Goal: Task Accomplishment & Management: Manage account settings

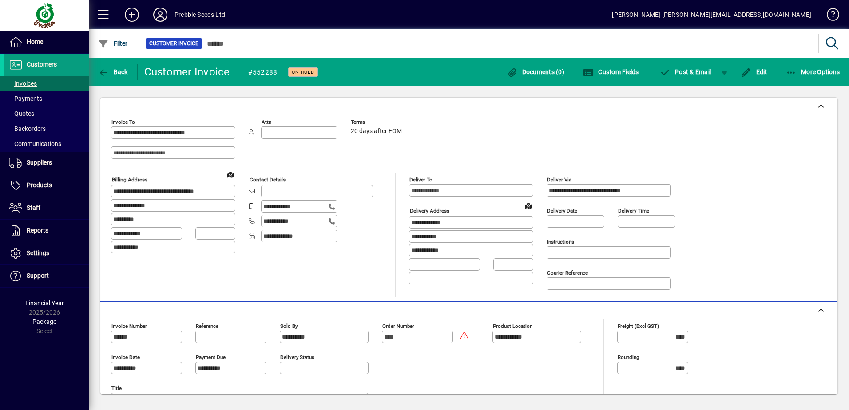
scroll to position [213, 0]
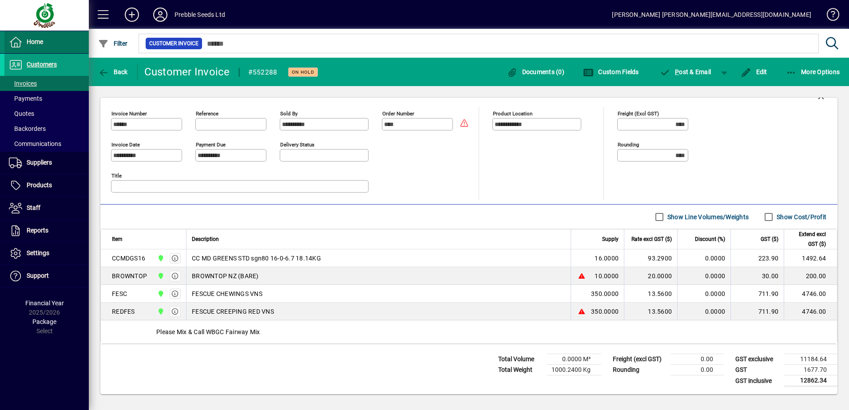
click at [58, 46] on span at bounding box center [46, 42] width 84 height 21
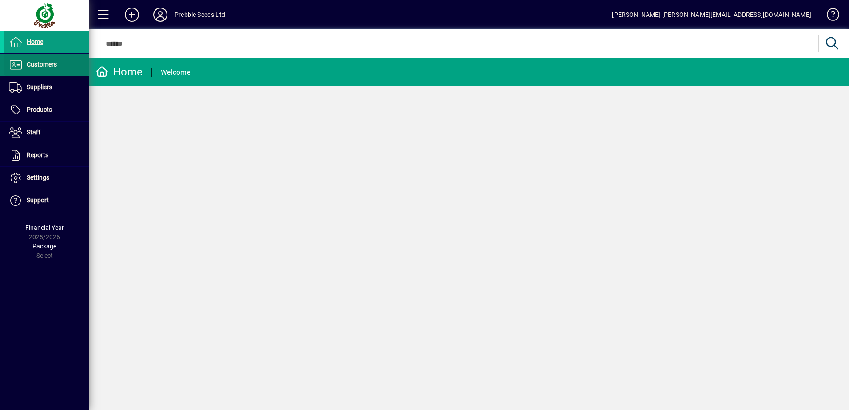
click at [50, 65] on span "Customers" at bounding box center [42, 64] width 30 height 7
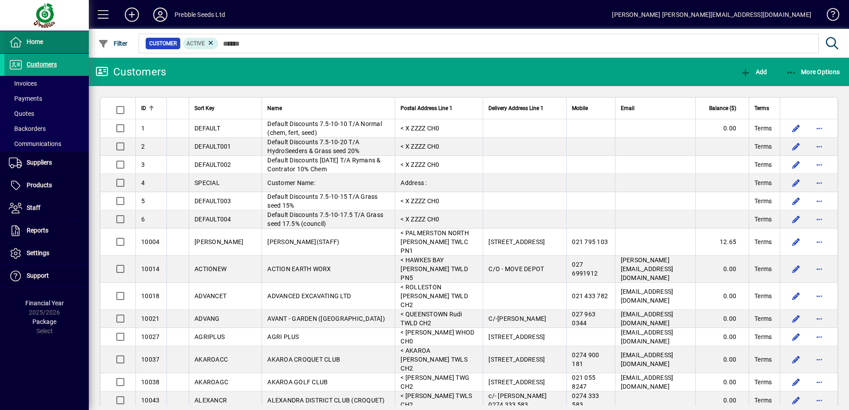
click at [48, 50] on span at bounding box center [46, 42] width 84 height 21
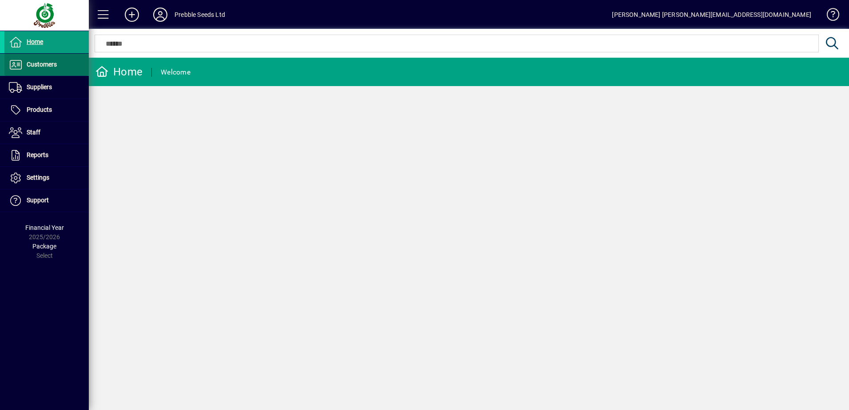
click at [48, 71] on span at bounding box center [46, 64] width 84 height 21
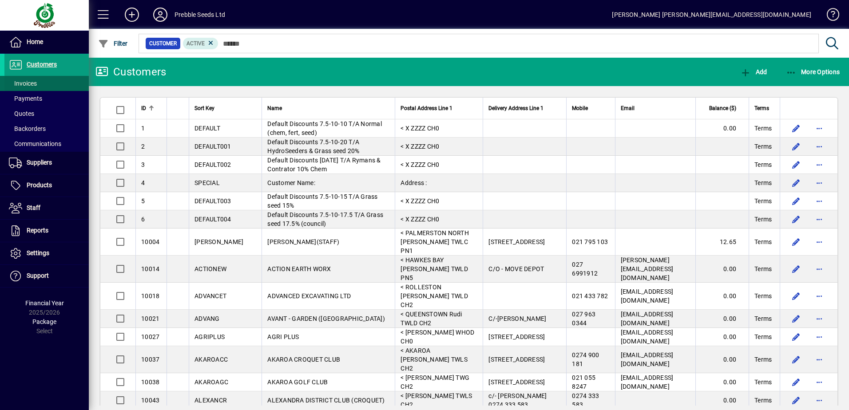
click at [42, 84] on span at bounding box center [46, 83] width 84 height 21
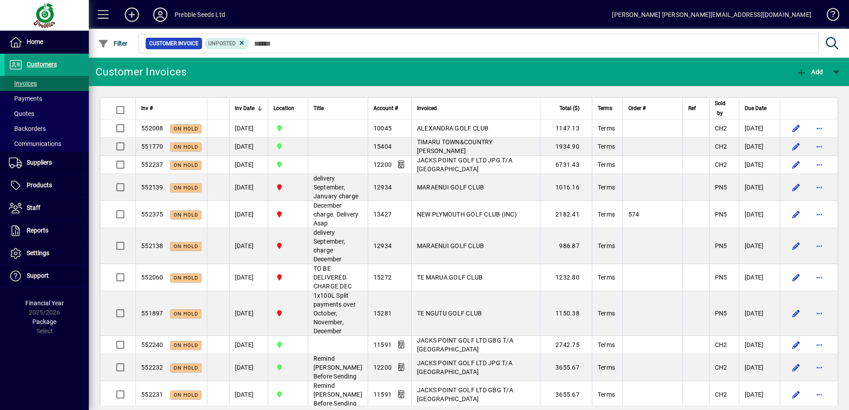
click at [43, 80] on span at bounding box center [46, 83] width 84 height 21
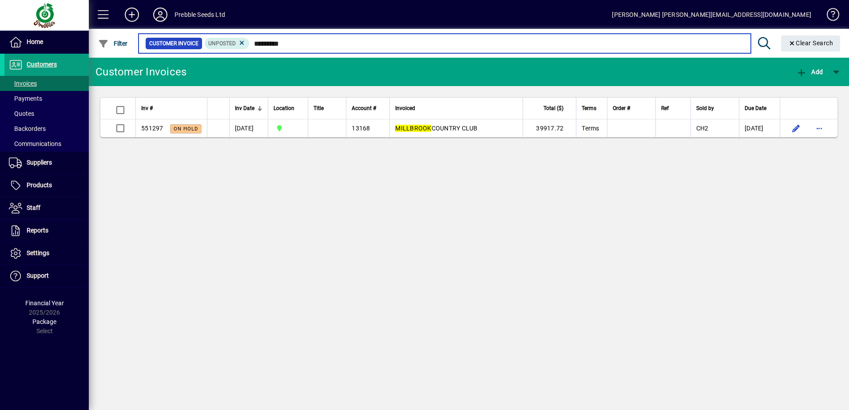
type input "*********"
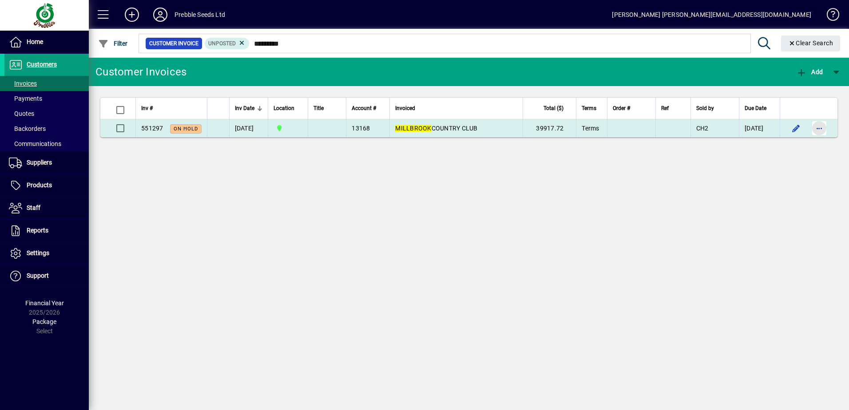
click at [816, 129] on span "button" at bounding box center [818, 128] width 21 height 21
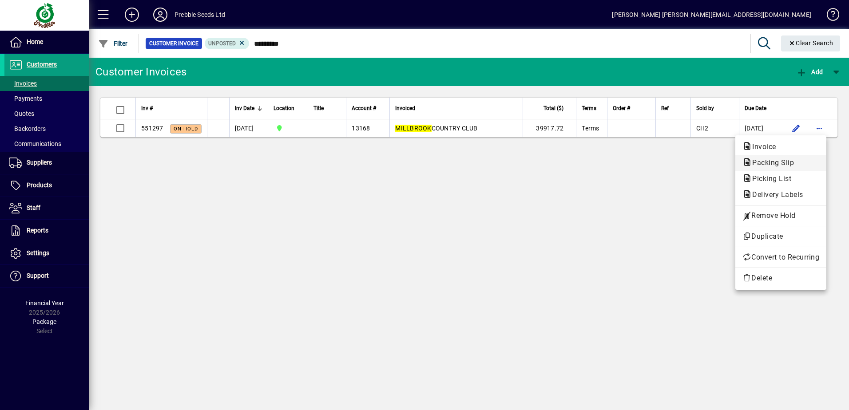
click at [785, 163] on span "Packing Slip" at bounding box center [770, 162] width 56 height 8
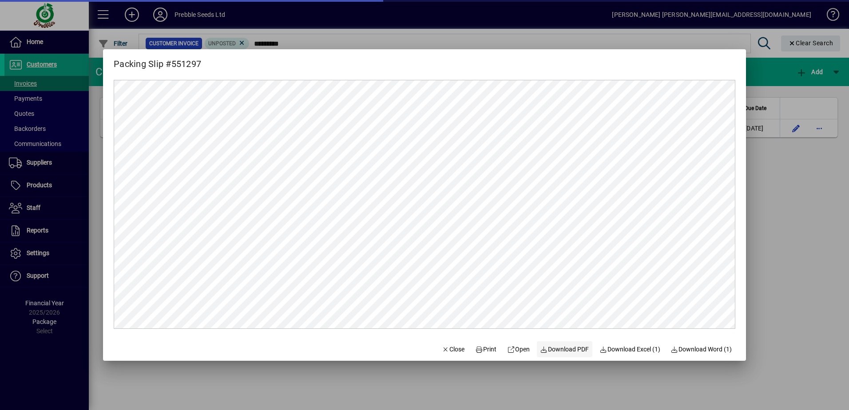
click at [571, 351] on span "Download PDF" at bounding box center [564, 349] width 49 height 9
click at [443, 343] on span "button" at bounding box center [453, 349] width 30 height 21
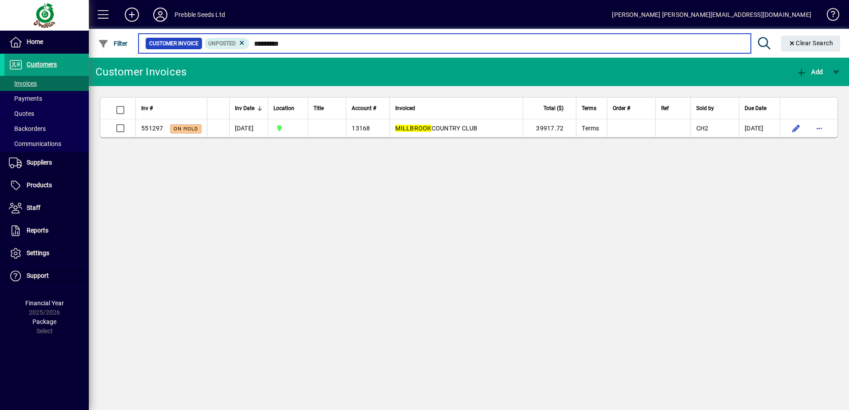
drag, startPoint x: 305, startPoint y: 48, endPoint x: 249, endPoint y: 47, distance: 56.4
click at [249, 47] on input "*********" at bounding box center [496, 43] width 494 height 12
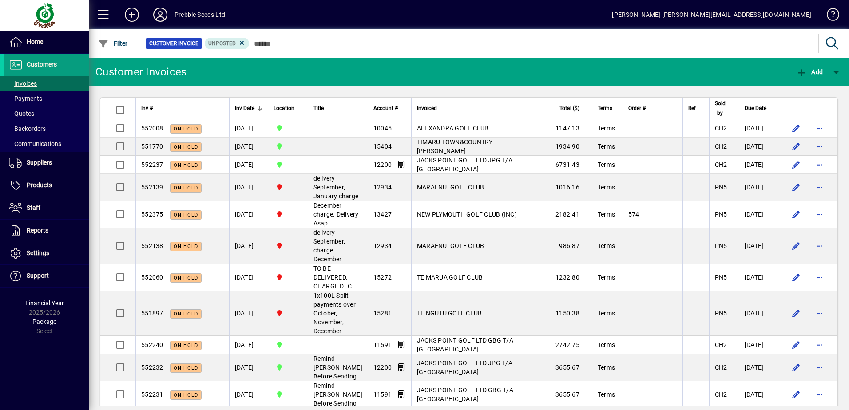
drag, startPoint x: 191, startPoint y: 69, endPoint x: 91, endPoint y: 78, distance: 99.9
click at [91, 78] on mat-toolbar-row "Customer Invoices Add" at bounding box center [469, 72] width 760 height 28
click at [94, 77] on div "Customer Invoices" at bounding box center [138, 72] width 98 height 28
drag, startPoint x: 94, startPoint y: 77, endPoint x: 198, endPoint y: 80, distance: 103.9
click at [198, 80] on mat-toolbar-row "Customer Invoices Add" at bounding box center [469, 72] width 760 height 28
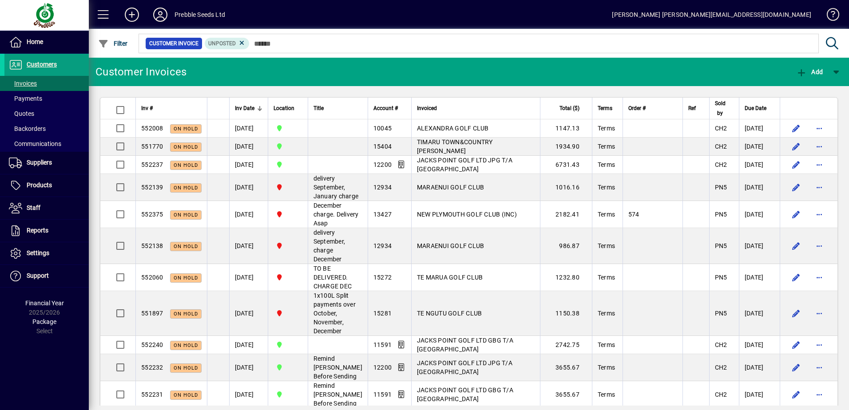
click at [198, 80] on mat-toolbar-row "Customer Invoices Add" at bounding box center [469, 72] width 760 height 28
drag, startPoint x: 99, startPoint y: 75, endPoint x: 196, endPoint y: 78, distance: 97.3
click at [196, 78] on mat-toolbar-row "Customer Invoices Add" at bounding box center [469, 72] width 760 height 28
drag, startPoint x: 96, startPoint y: 75, endPoint x: 188, endPoint y: 75, distance: 91.5
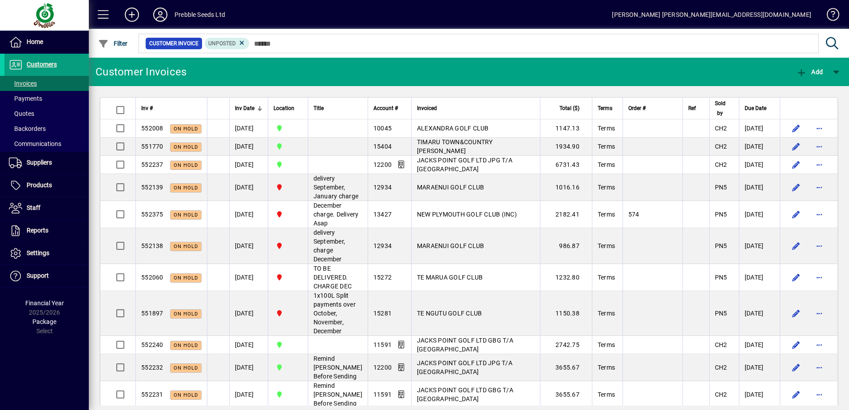
click at [188, 75] on mat-toolbar-row "Customer Invoices Add" at bounding box center [469, 72] width 760 height 28
click at [188, 75] on div at bounding box center [188, 72] width 4 height 28
drag, startPoint x: 110, startPoint y: 71, endPoint x: 212, endPoint y: 83, distance: 102.8
click at [212, 83] on mat-toolbar-row "Customer Invoices Add" at bounding box center [469, 72] width 760 height 28
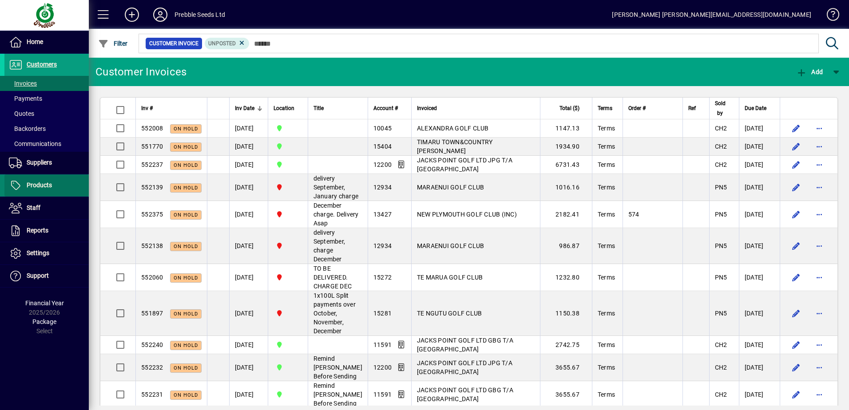
click at [53, 179] on span at bounding box center [46, 185] width 84 height 21
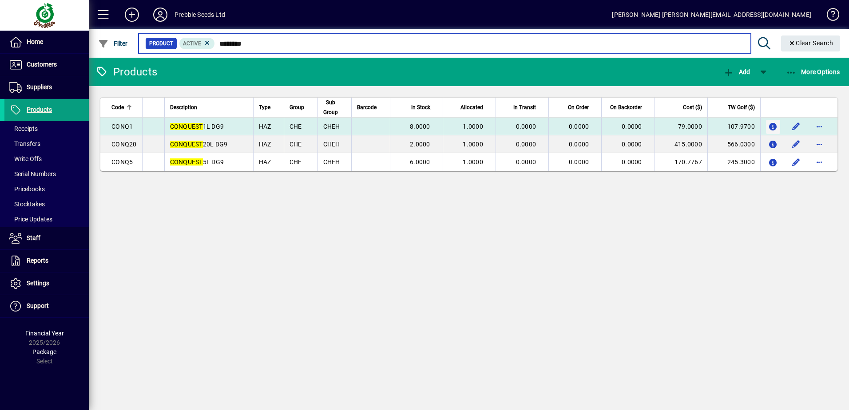
type input "********"
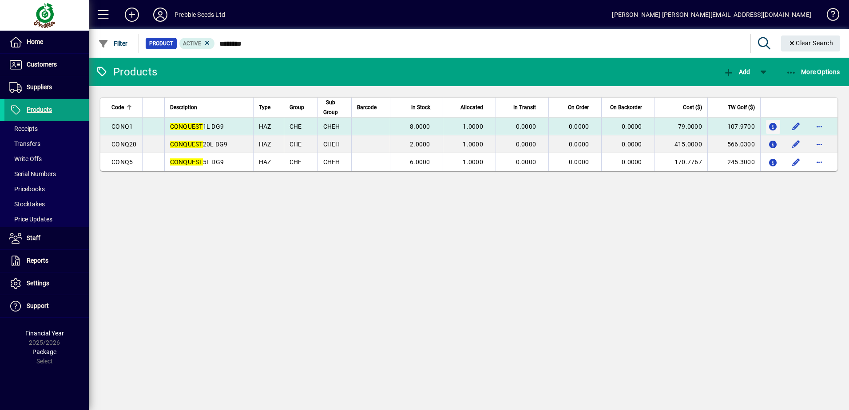
click at [775, 126] on icon "button" at bounding box center [772, 127] width 9 height 8
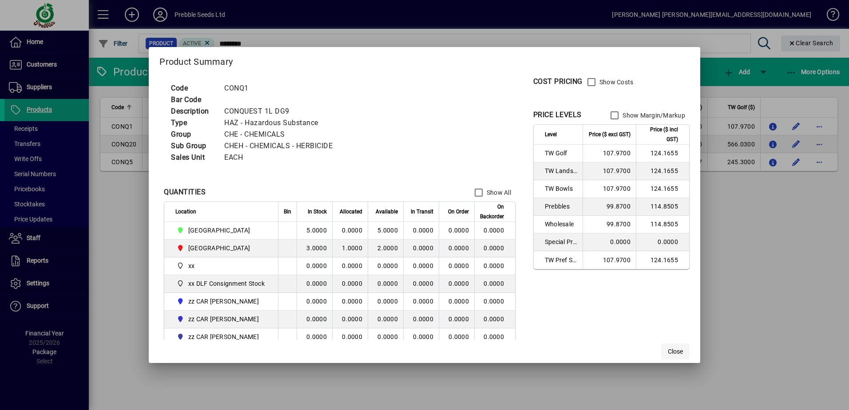
click at [676, 348] on span "Close" at bounding box center [675, 351] width 15 height 9
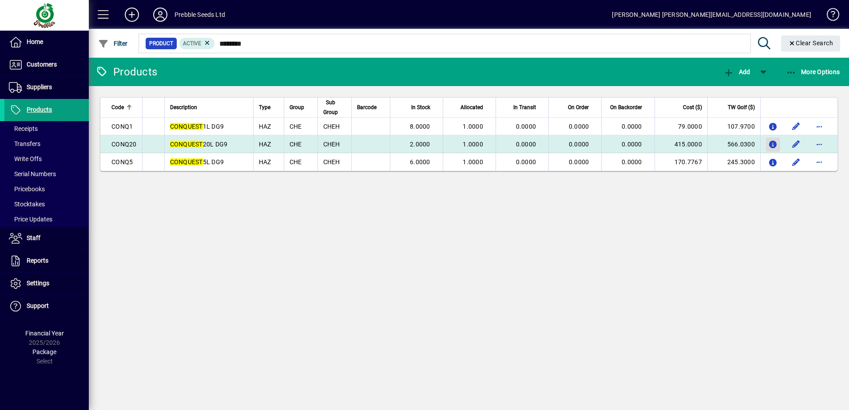
click at [774, 144] on icon "button" at bounding box center [772, 145] width 9 height 8
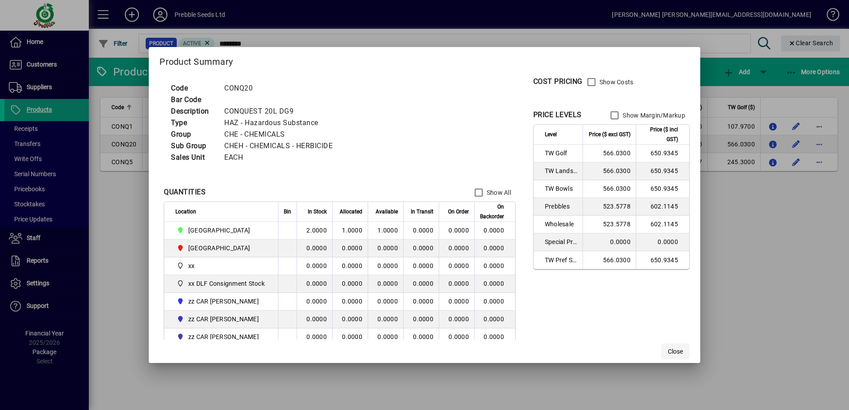
click at [679, 348] on span "Close" at bounding box center [675, 351] width 15 height 9
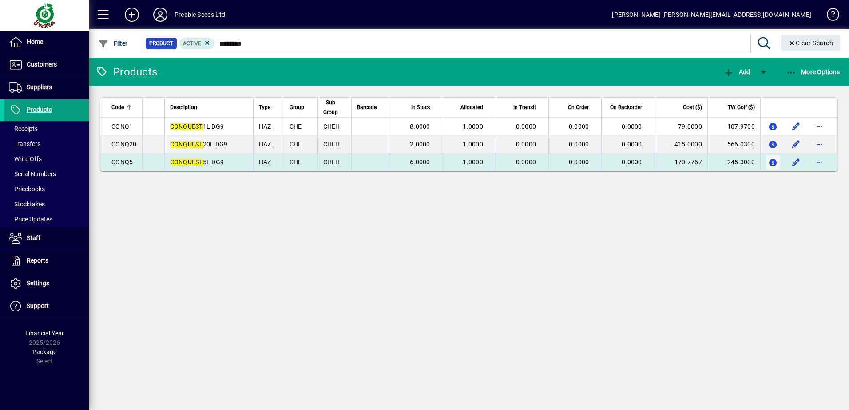
click at [771, 162] on icon "button" at bounding box center [772, 163] width 9 height 8
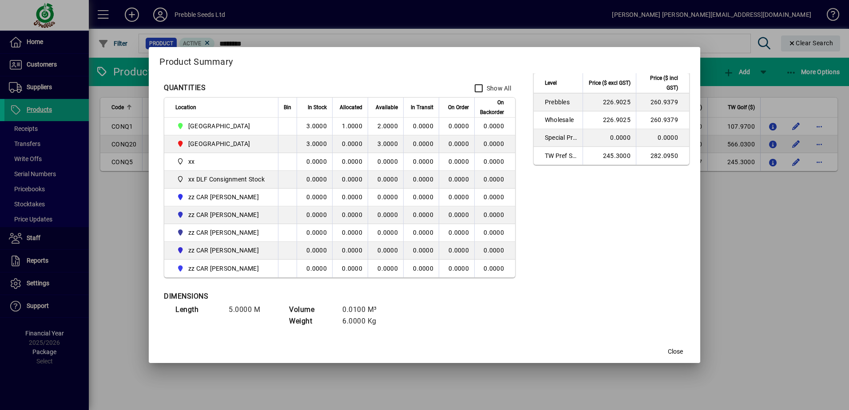
scroll to position [107, 0]
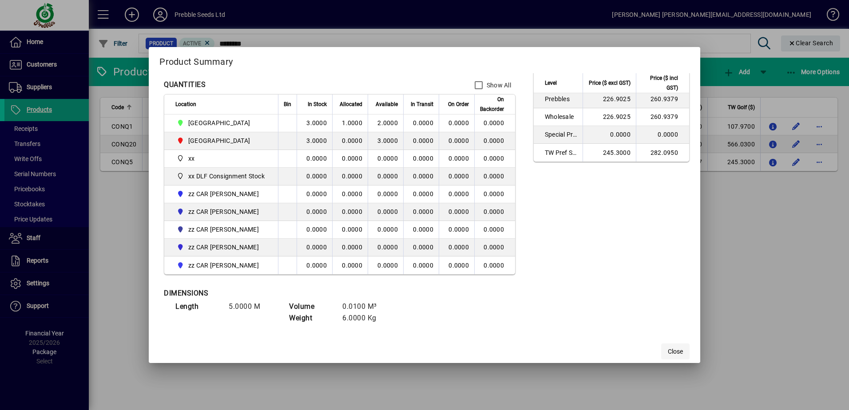
click at [675, 354] on span "Close" at bounding box center [675, 351] width 15 height 9
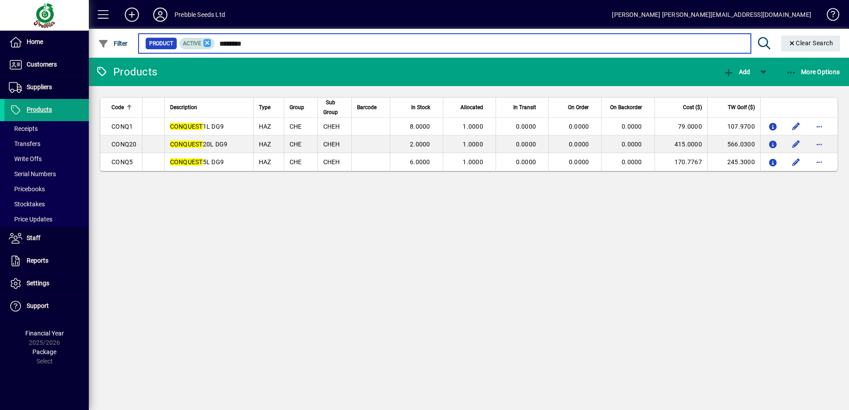
drag, startPoint x: 272, startPoint y: 49, endPoint x: 207, endPoint y: 44, distance: 65.0
click at [207, 44] on div "Product Active ********" at bounding box center [444, 43] width 598 height 12
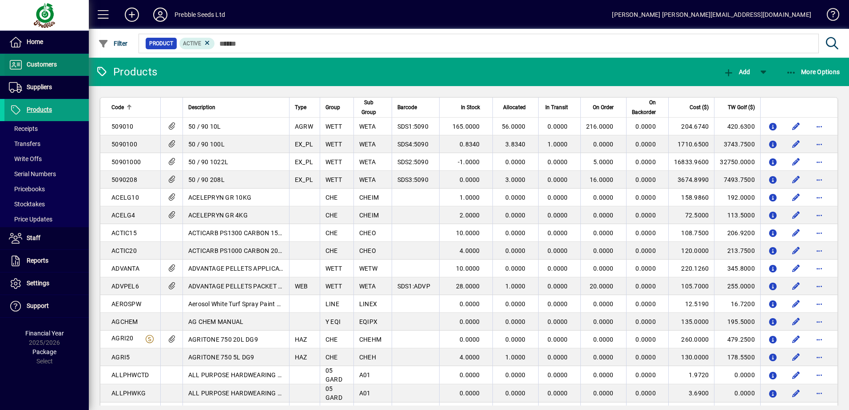
click at [59, 69] on span at bounding box center [46, 64] width 84 height 21
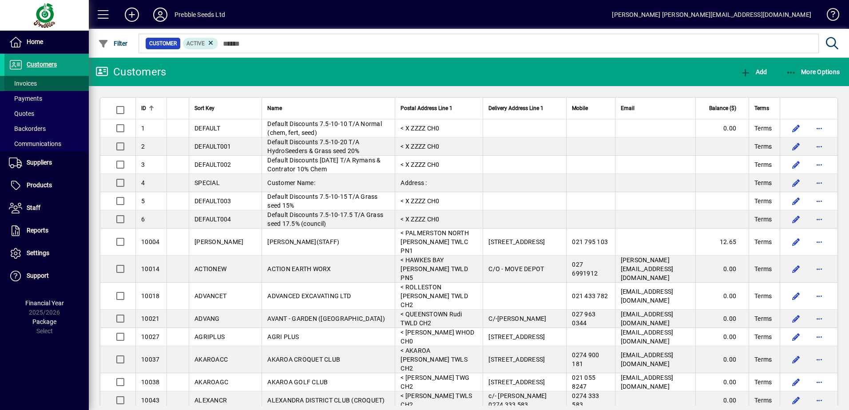
click at [58, 83] on span at bounding box center [46, 83] width 84 height 21
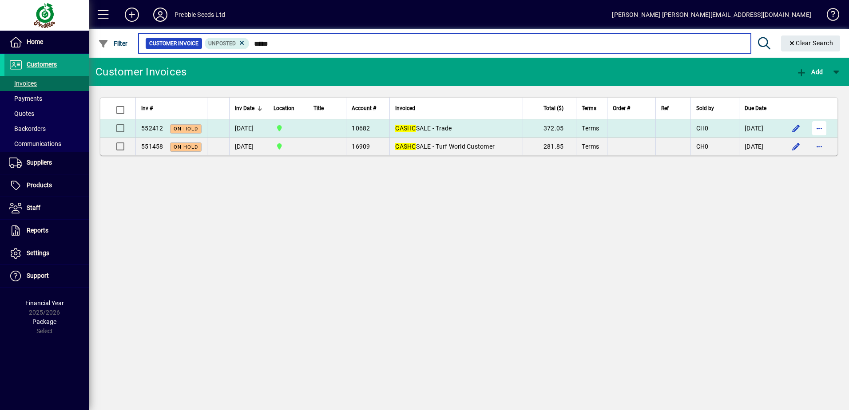
type input "*****"
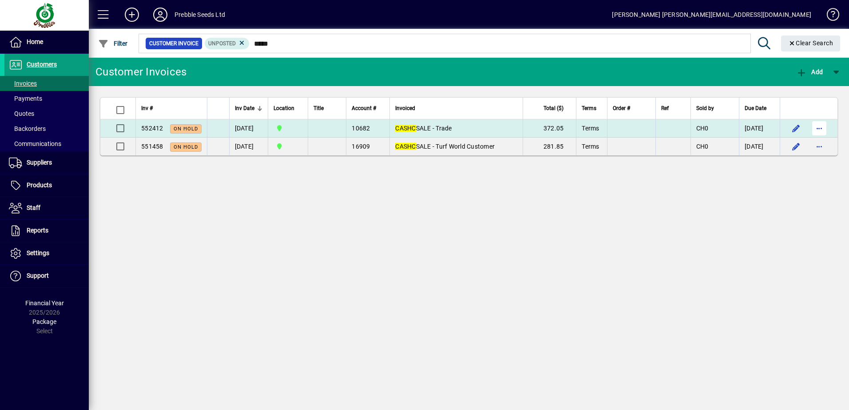
click at [818, 129] on span "button" at bounding box center [818, 128] width 21 height 21
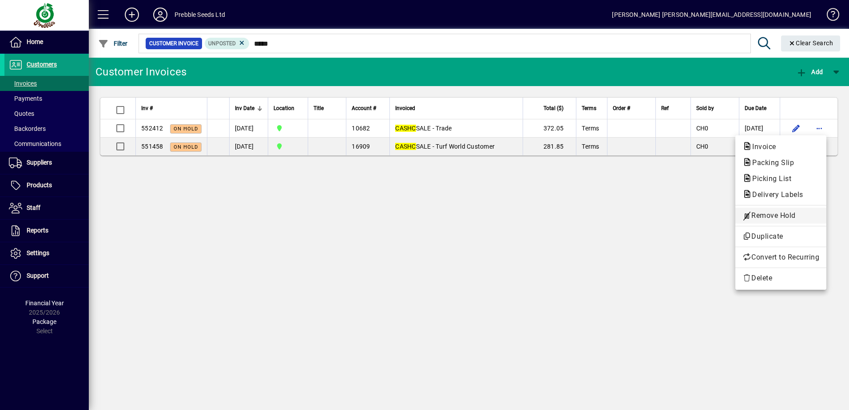
click at [768, 217] on span "Remove Hold" at bounding box center [780, 215] width 77 height 11
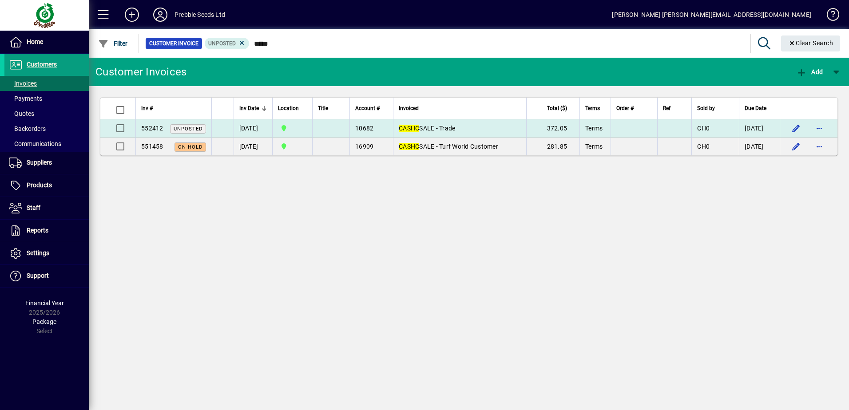
click at [312, 128] on td "[GEOGRAPHIC_DATA]" at bounding box center [292, 128] width 40 height 18
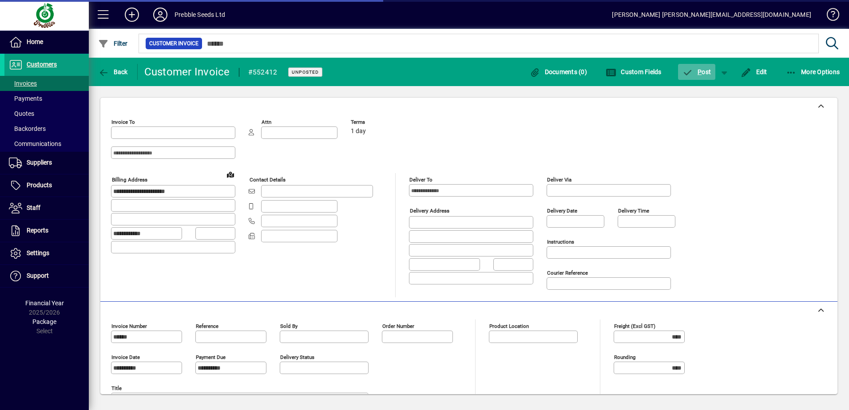
type input "**********"
type input "*********"
click at [701, 79] on span "button" at bounding box center [697, 71] width 38 height 21
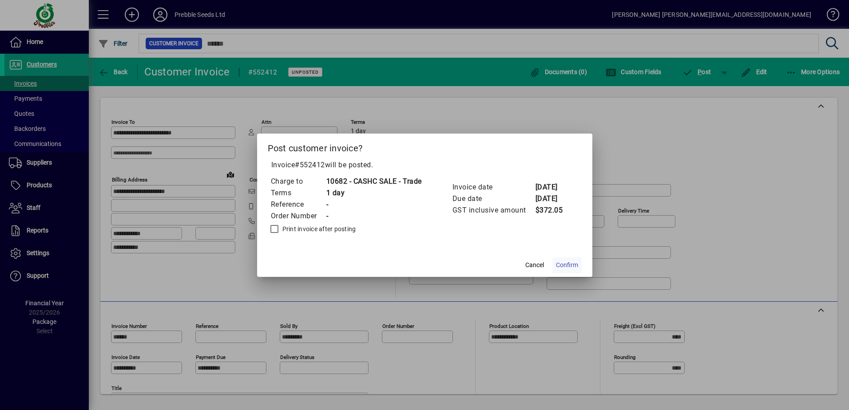
click at [573, 267] on span "Confirm" at bounding box center [567, 265] width 22 height 9
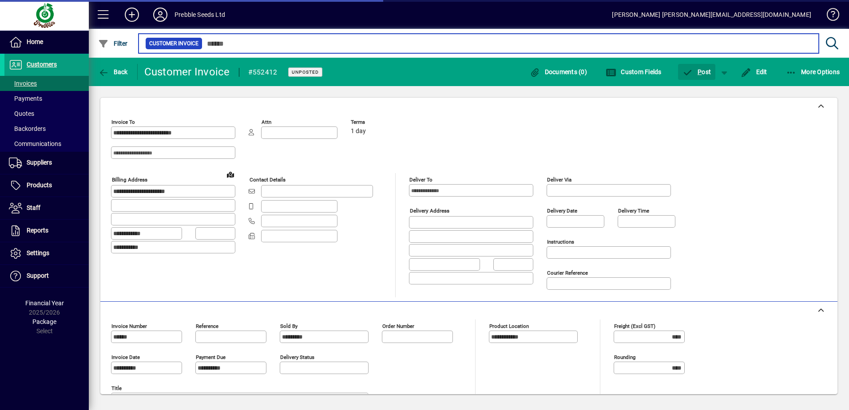
type input "*****"
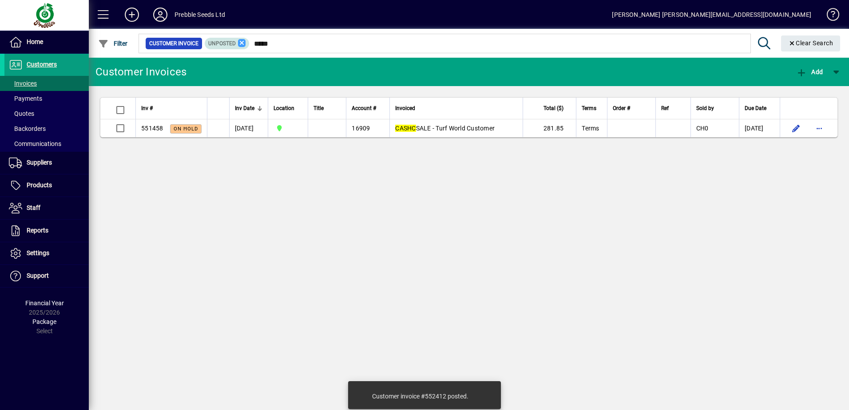
click at [240, 42] on icon at bounding box center [242, 43] width 8 height 8
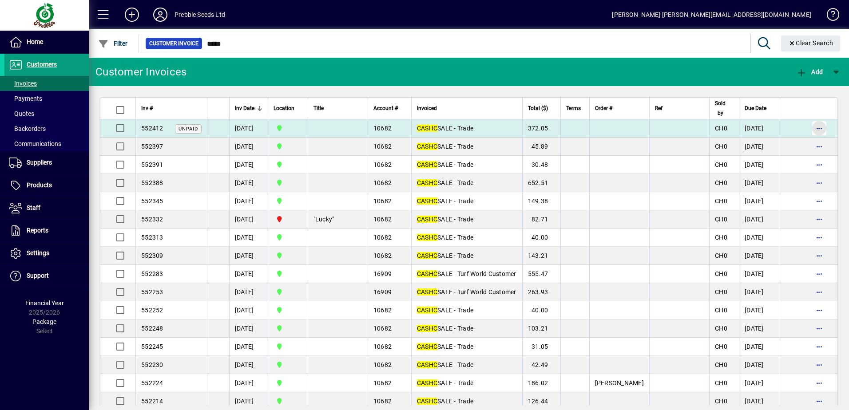
click at [814, 127] on span "button" at bounding box center [818, 128] width 21 height 21
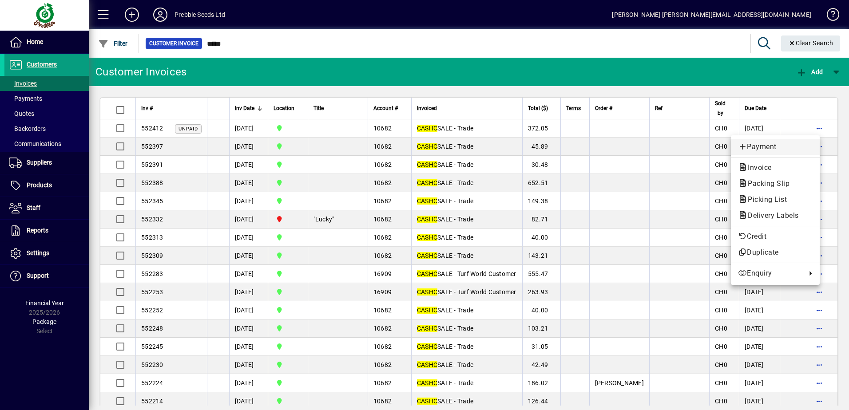
click at [787, 148] on span "Payment" at bounding box center [775, 147] width 75 height 11
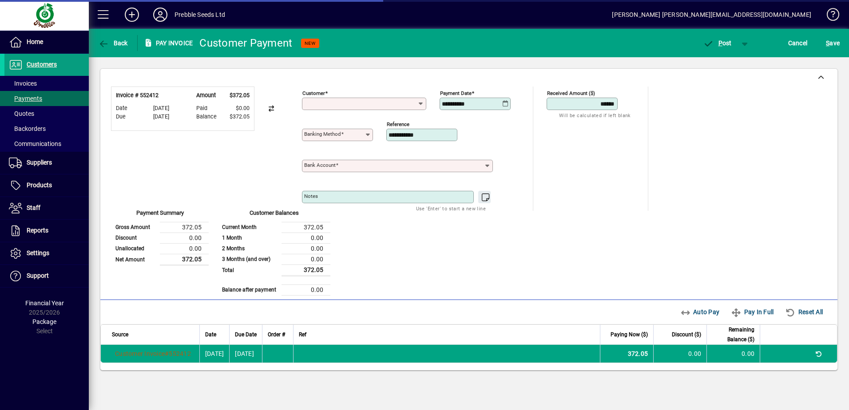
type input "**********"
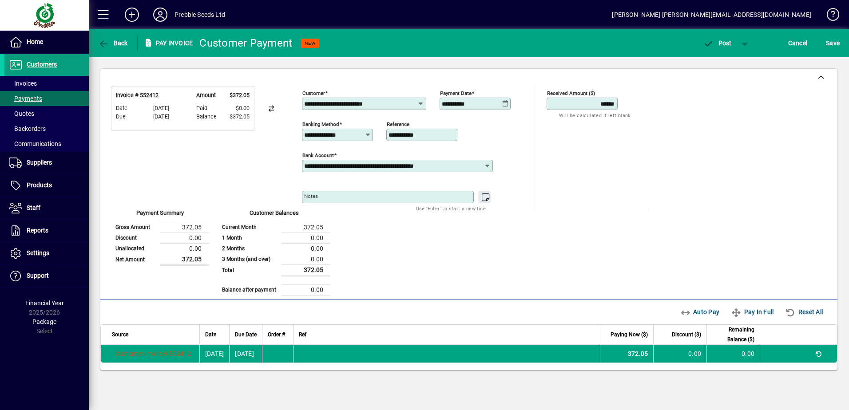
click at [364, 135] on icon at bounding box center [367, 134] width 7 height 7
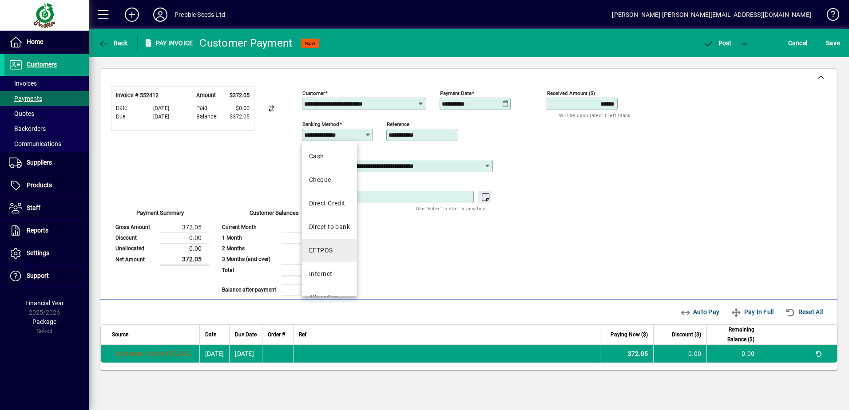
click at [339, 242] on mat-option "EFTPOS" at bounding box center [329, 251] width 55 height 24
type input "******"
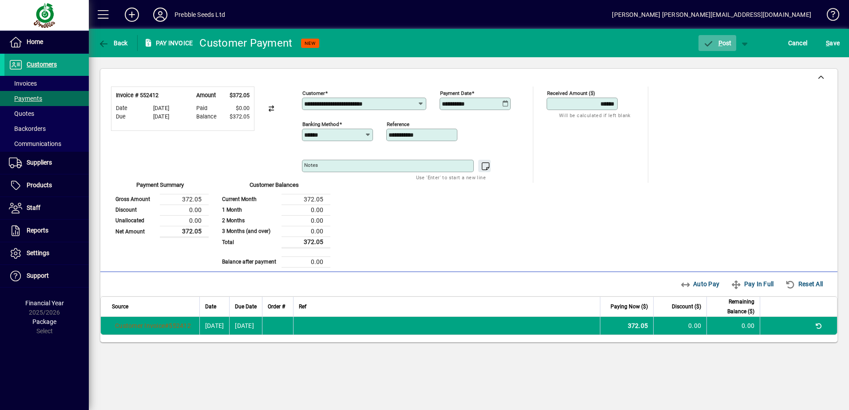
click at [717, 47] on button "P ost" at bounding box center [717, 43] width 38 height 16
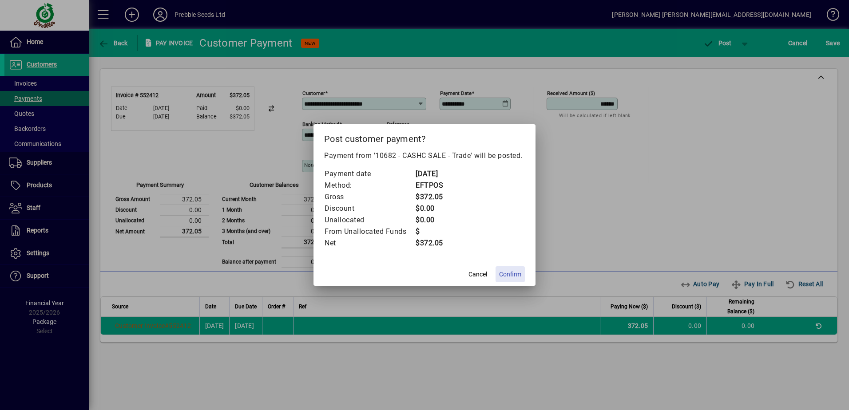
click at [511, 273] on span "Confirm" at bounding box center [510, 274] width 22 height 9
type input "*****"
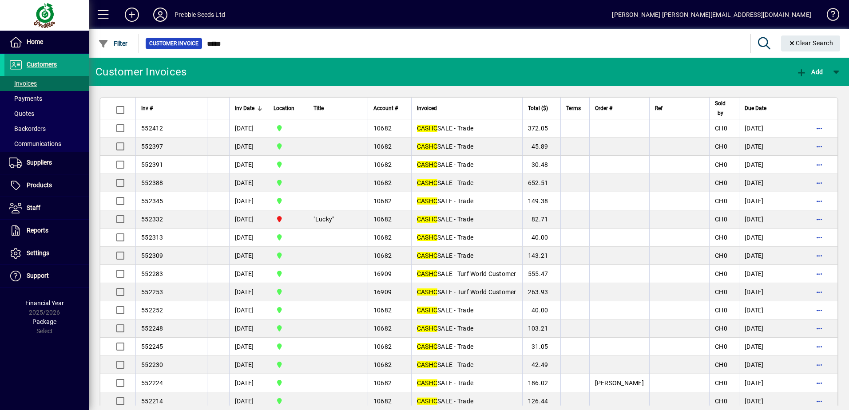
drag, startPoint x: 238, startPoint y: 49, endPoint x: 270, endPoint y: 42, distance: 33.2
click at [207, 50] on mat-chip-set "Customer Invoice *****" at bounding box center [444, 43] width 611 height 19
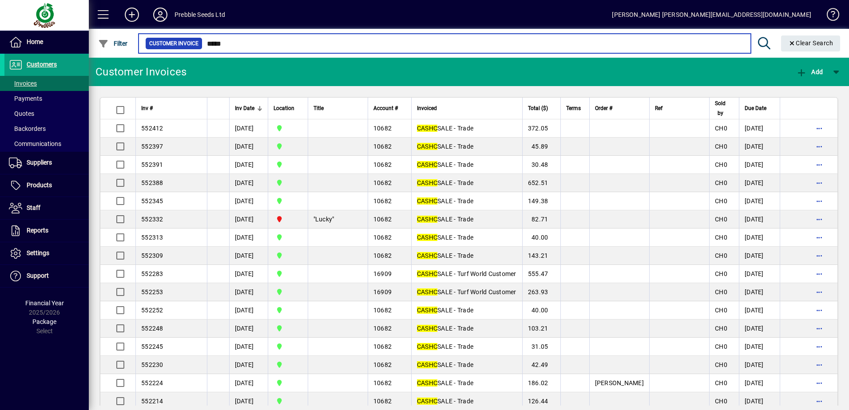
drag, startPoint x: 259, startPoint y: 42, endPoint x: 190, endPoint y: 44, distance: 68.8
click at [191, 48] on div "Customer Invoice *****" at bounding box center [444, 43] width 598 height 12
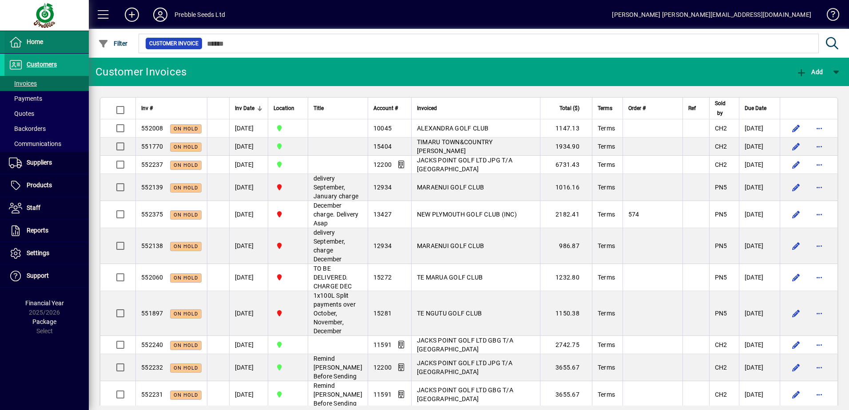
click at [34, 37] on span "Home" at bounding box center [23, 42] width 39 height 11
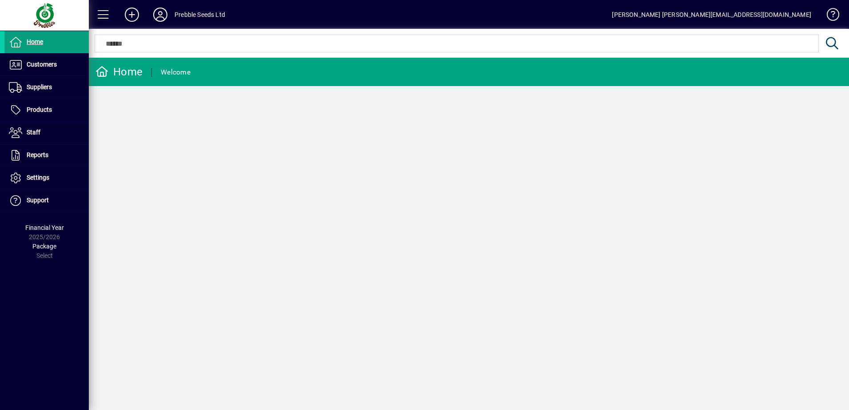
click at [42, 60] on span "Customers" at bounding box center [30, 64] width 52 height 11
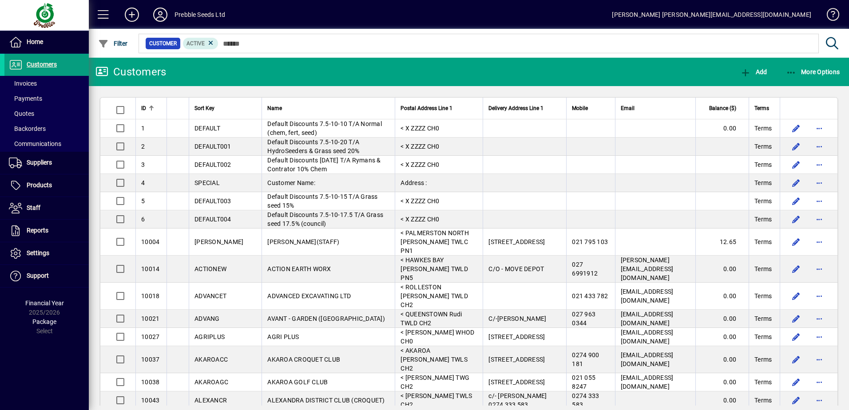
drag, startPoint x: 175, startPoint y: 71, endPoint x: 119, endPoint y: 78, distance: 57.3
click at [119, 78] on mat-toolbar-row "Customers Add More Options" at bounding box center [469, 72] width 760 height 28
click at [119, 78] on div "Customers" at bounding box center [130, 72] width 71 height 14
drag, startPoint x: 115, startPoint y: 74, endPoint x: 168, endPoint y: 77, distance: 53.4
click at [166, 77] on div "Customers" at bounding box center [130, 72] width 71 height 14
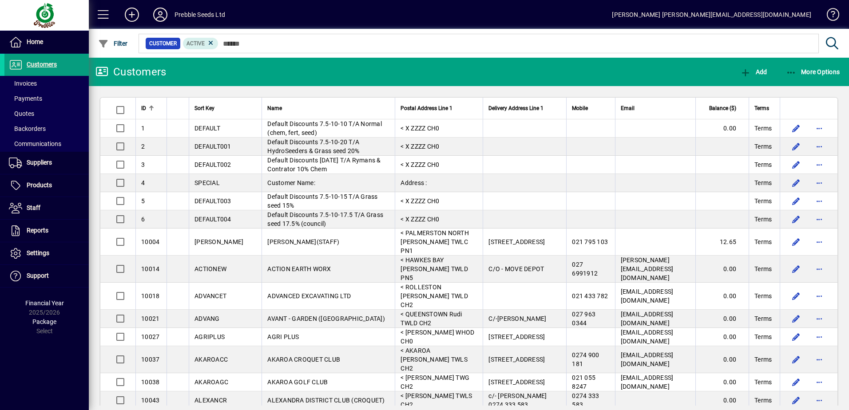
drag, startPoint x: 168, startPoint y: 77, endPoint x: 178, endPoint y: 79, distance: 9.5
click at [178, 79] on mat-toolbar-row "Customers Add More Options" at bounding box center [469, 72] width 760 height 28
drag, startPoint x: 174, startPoint y: 76, endPoint x: 117, endPoint y: 76, distance: 57.3
click at [117, 76] on mat-toolbar-row "Customers Add More Options" at bounding box center [469, 72] width 760 height 28
click at [117, 76] on div "Customers" at bounding box center [130, 72] width 71 height 14
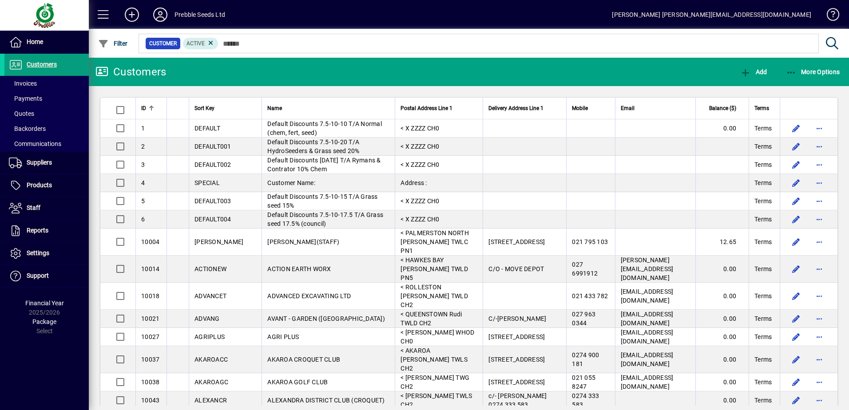
drag, startPoint x: 117, startPoint y: 76, endPoint x: 176, endPoint y: 79, distance: 59.2
click at [176, 79] on mat-toolbar-row "Customers Add More Options" at bounding box center [469, 72] width 760 height 28
click at [179, 78] on mat-toolbar-row "Customers Add More Options" at bounding box center [469, 72] width 760 height 28
click at [32, 79] on span "Invoices" at bounding box center [20, 83] width 32 height 9
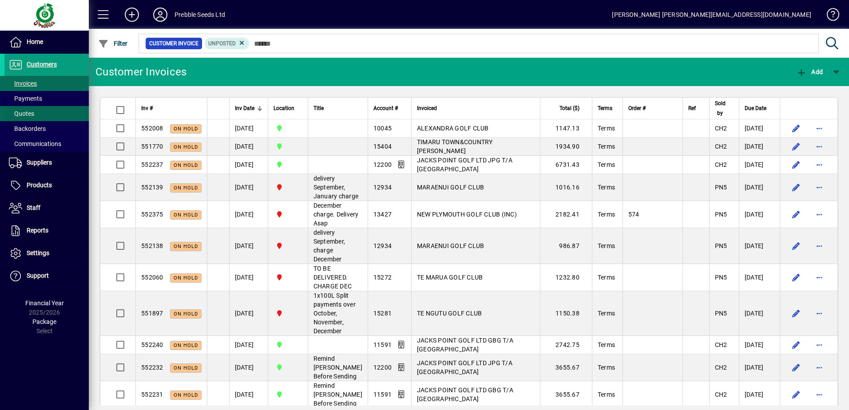
click at [53, 114] on span at bounding box center [46, 113] width 84 height 21
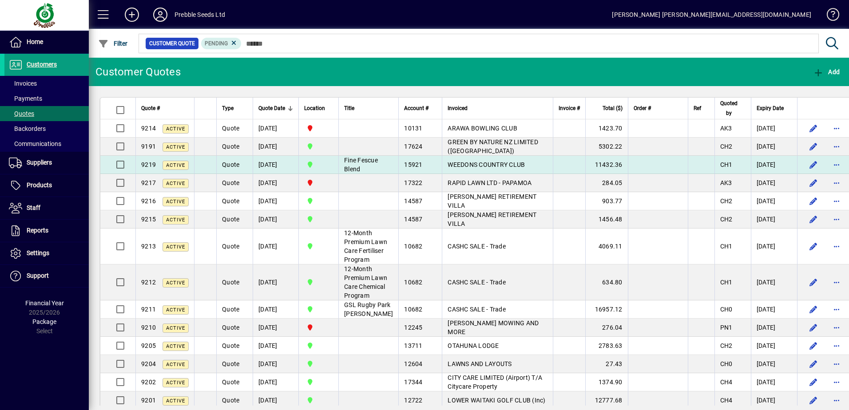
click at [454, 168] on span "WEEDONS COUNTRY CLUB" at bounding box center [485, 164] width 77 height 7
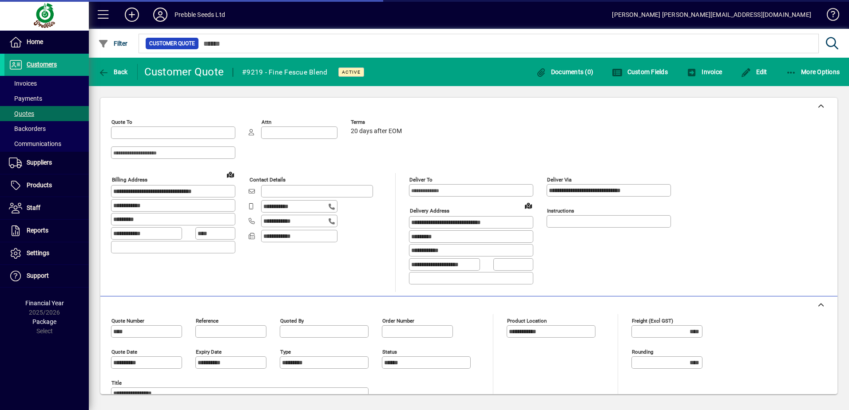
type input "**********"
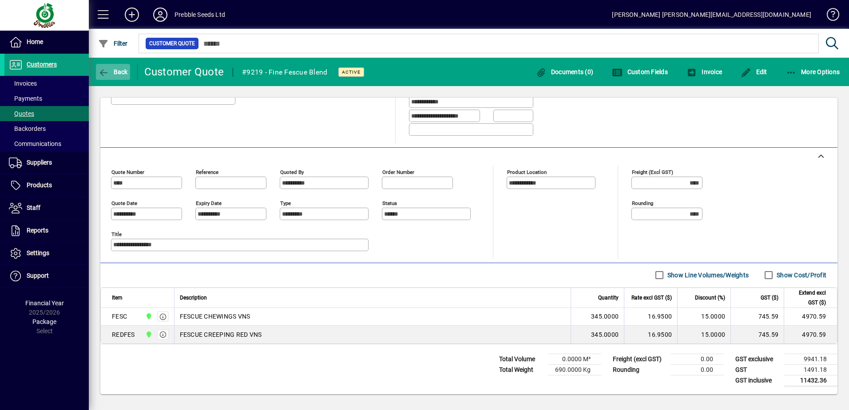
click at [122, 70] on span "Back" at bounding box center [113, 71] width 30 height 7
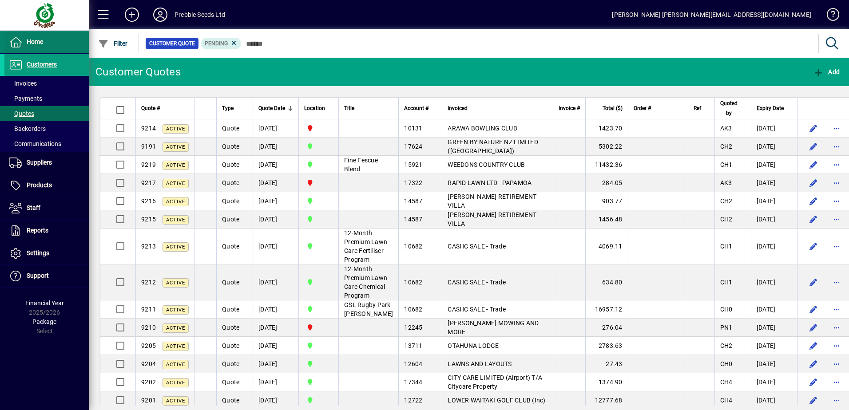
click at [29, 37] on span "Home" at bounding box center [23, 42] width 39 height 11
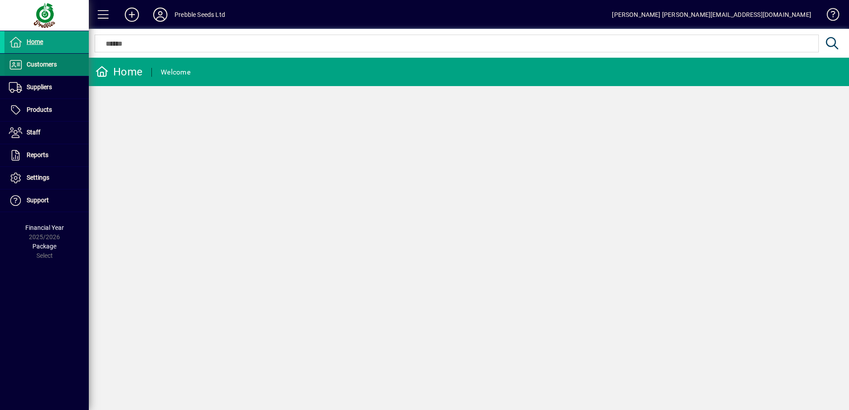
click at [48, 70] on span "Customers" at bounding box center [30, 64] width 52 height 11
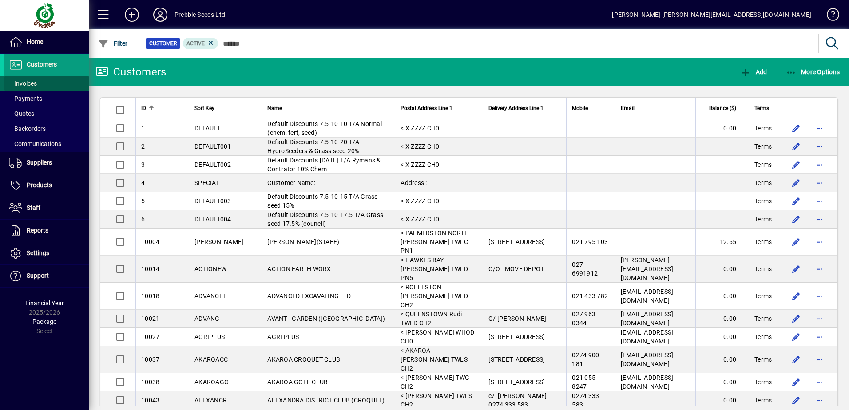
click at [44, 78] on span at bounding box center [46, 83] width 84 height 21
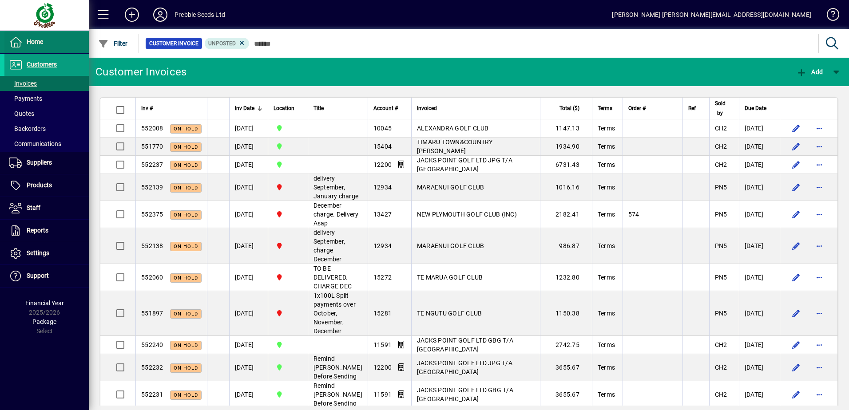
click at [39, 42] on span "Home" at bounding box center [35, 41] width 16 height 7
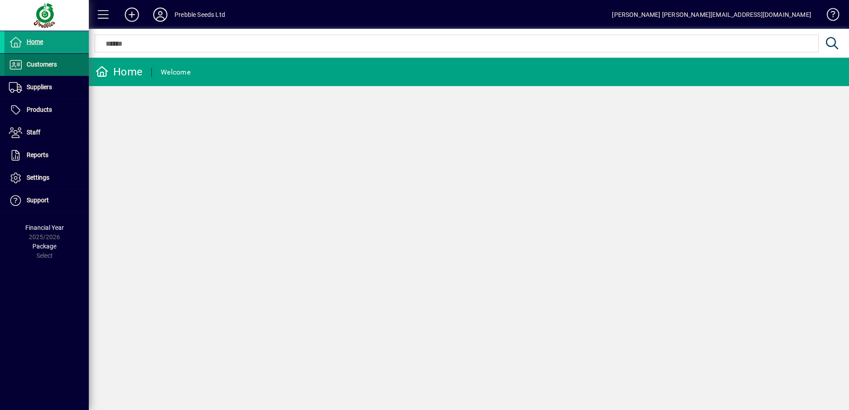
click at [52, 69] on span "Customers" at bounding box center [30, 64] width 52 height 11
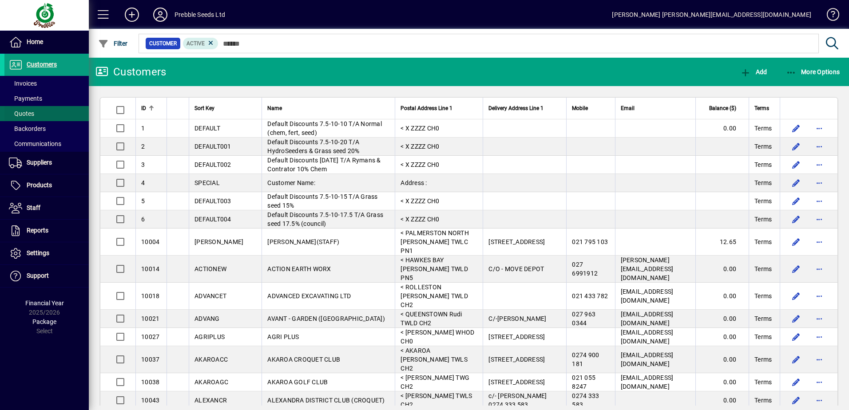
click at [73, 112] on span at bounding box center [46, 113] width 84 height 21
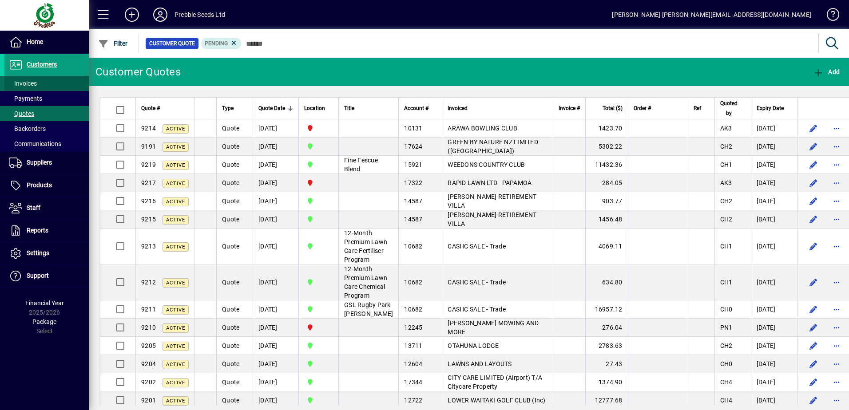
click at [50, 85] on span at bounding box center [46, 83] width 84 height 21
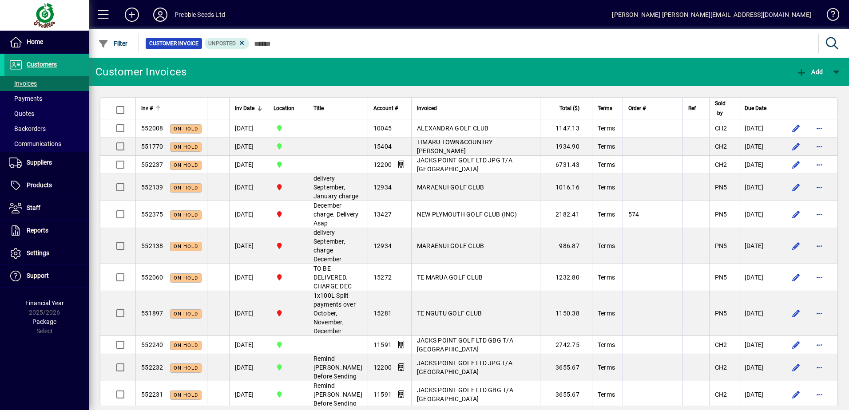
click at [157, 109] on div at bounding box center [157, 108] width 5 height 5
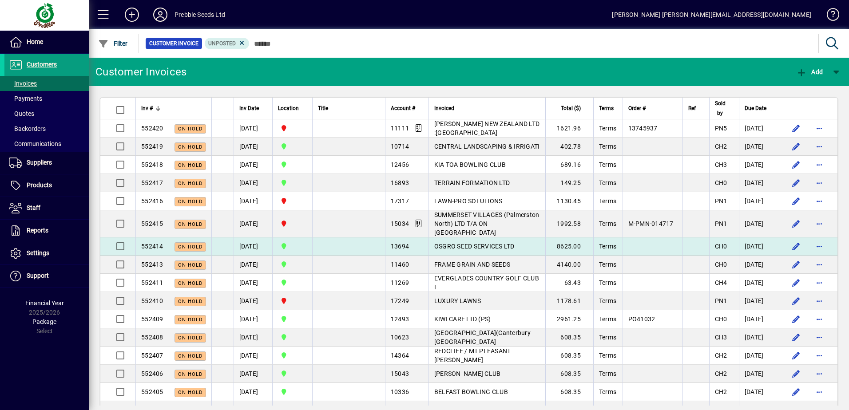
click at [449, 243] on span "OSGRO SEED SERVICES LTD" at bounding box center [474, 246] width 80 height 7
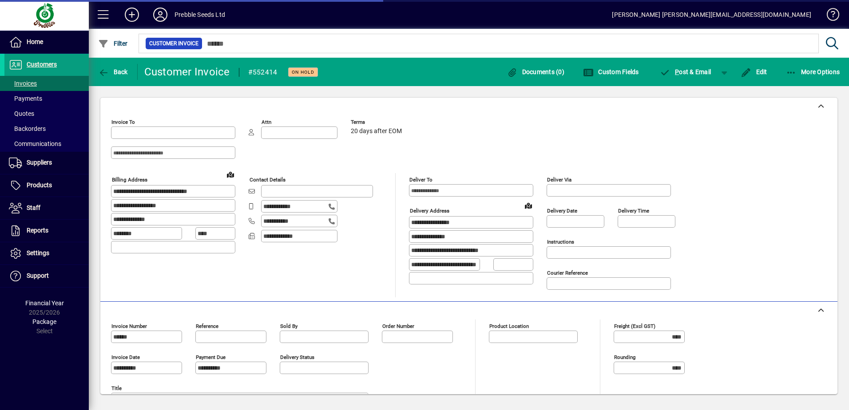
type input "**********"
type input "*********"
type input "**********"
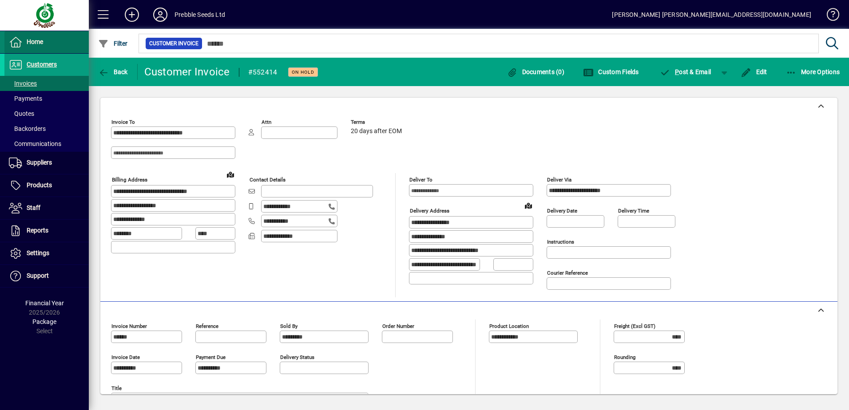
click at [54, 48] on span at bounding box center [46, 42] width 84 height 21
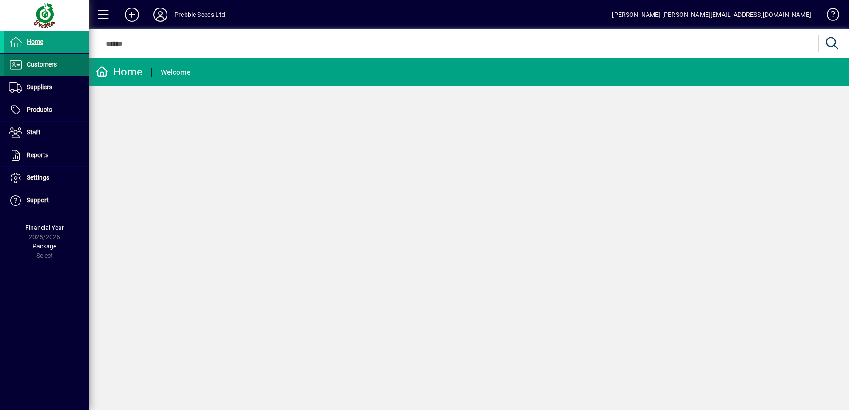
click at [44, 70] on link "Customers" at bounding box center [46, 65] width 84 height 22
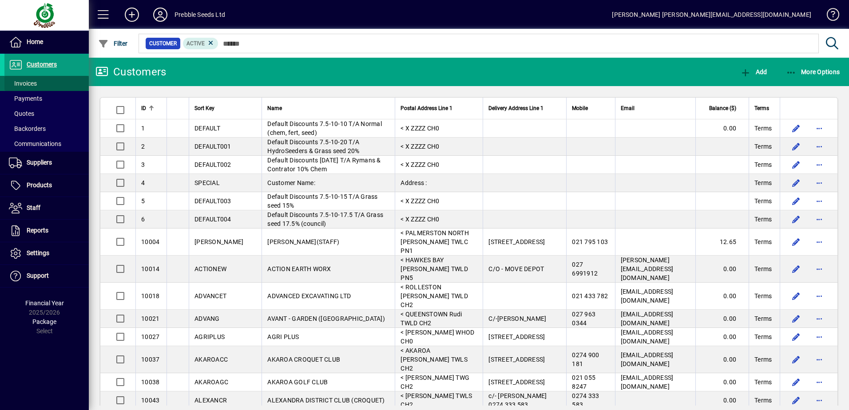
click at [38, 83] on span at bounding box center [46, 83] width 84 height 21
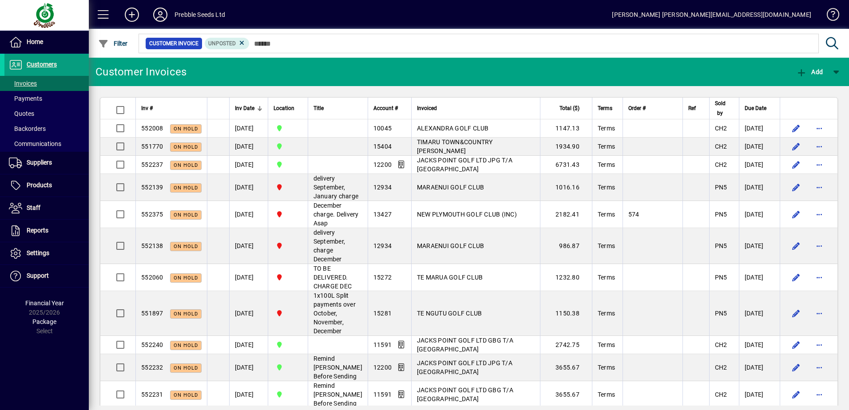
drag, startPoint x: 185, startPoint y: 73, endPoint x: 96, endPoint y: 75, distance: 88.4
click at [96, 75] on div "Customer Invoices" at bounding box center [140, 72] width 91 height 14
drag, startPoint x: 96, startPoint y: 75, endPoint x: 179, endPoint y: 71, distance: 82.7
click at [179, 71] on div "Customer Invoices" at bounding box center [140, 72] width 91 height 14
click at [48, 44] on span at bounding box center [46, 42] width 84 height 21
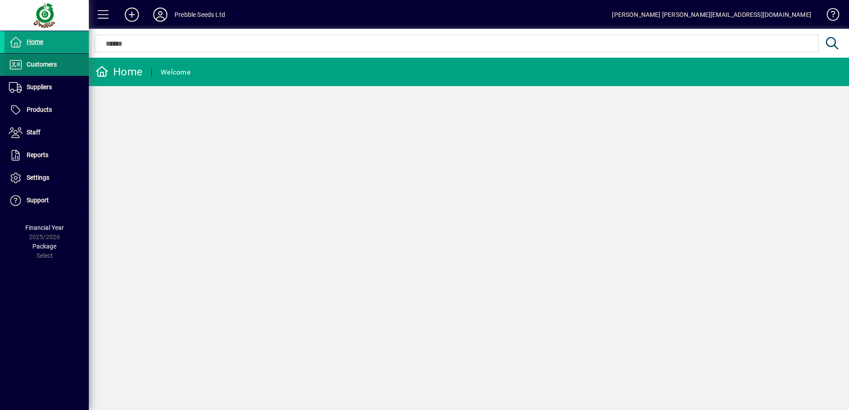
click at [44, 63] on span "Customers" at bounding box center [42, 64] width 30 height 7
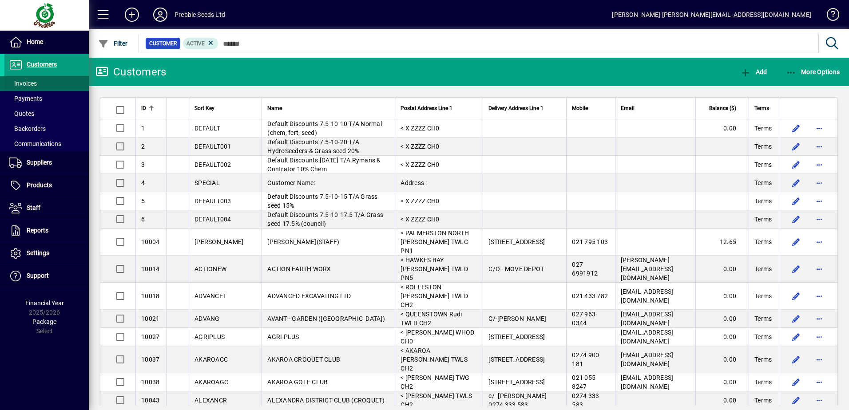
click at [34, 85] on span "Invoices" at bounding box center [23, 83] width 28 height 7
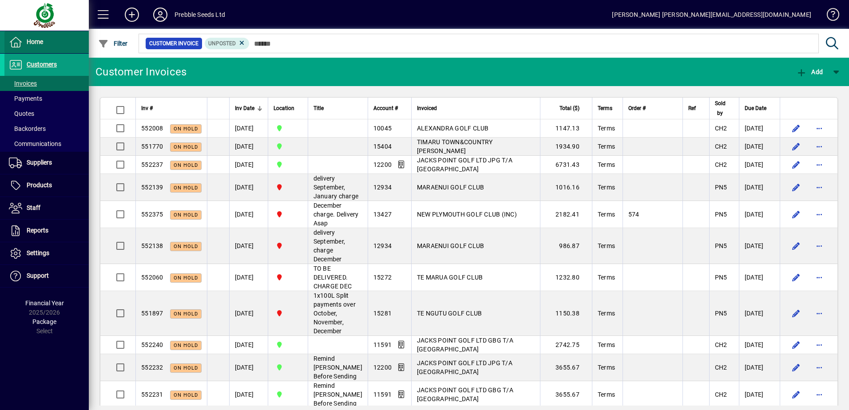
click at [43, 36] on span at bounding box center [46, 42] width 84 height 21
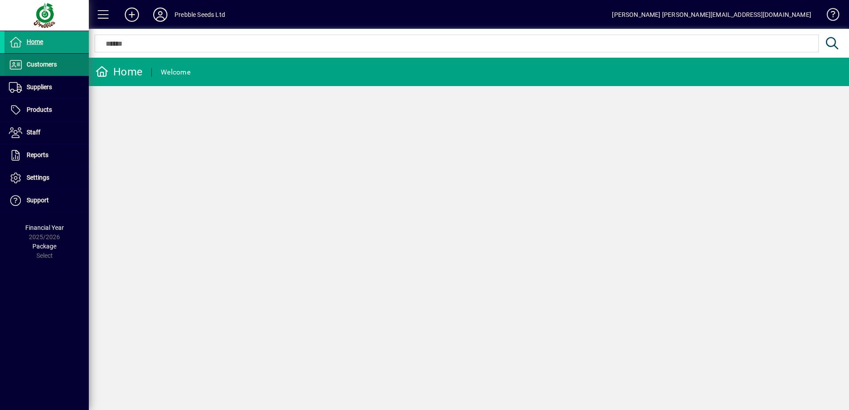
click at [31, 55] on span at bounding box center [46, 64] width 84 height 21
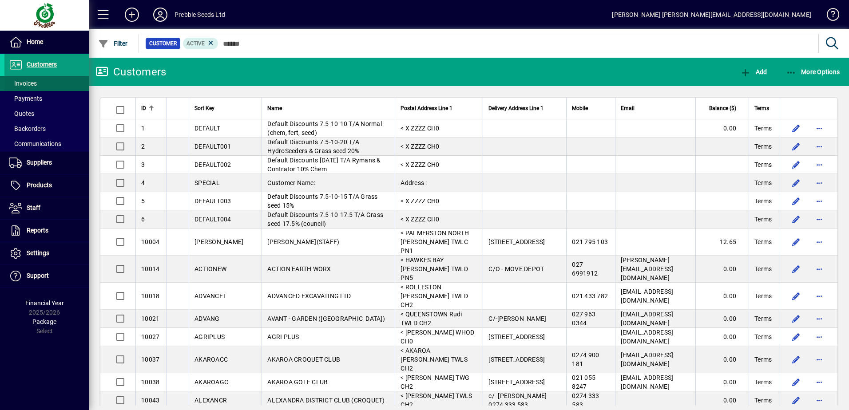
click at [30, 80] on span "Invoices" at bounding box center [23, 83] width 28 height 7
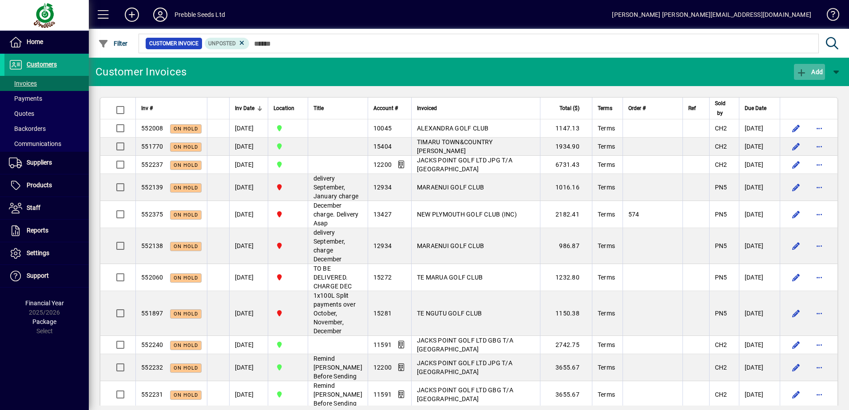
click at [799, 74] on icon "button" at bounding box center [801, 72] width 11 height 9
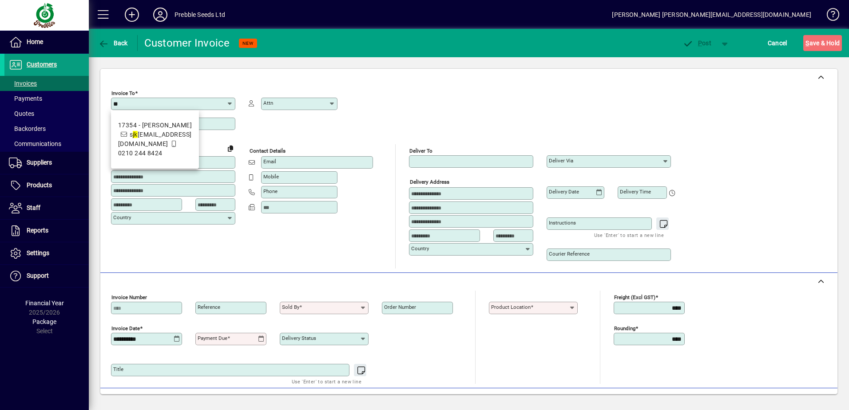
type input "*"
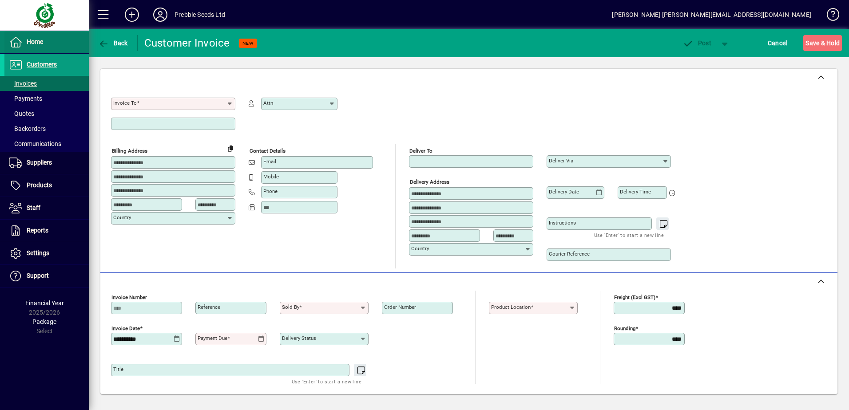
click at [49, 48] on span at bounding box center [46, 42] width 84 height 21
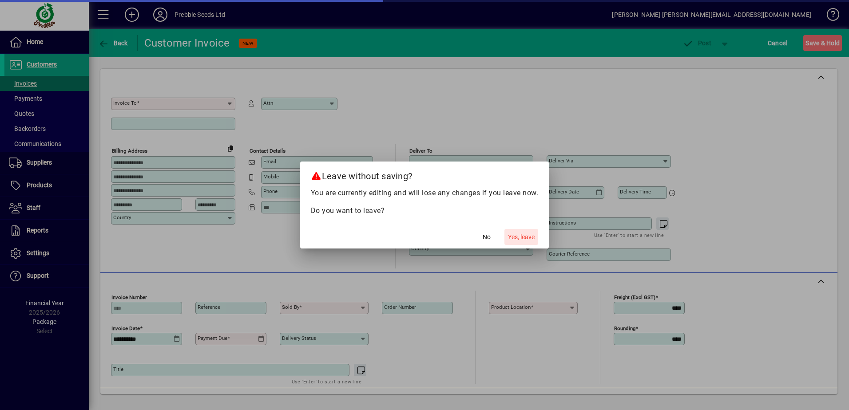
click at [512, 242] on span "button" at bounding box center [521, 236] width 34 height 21
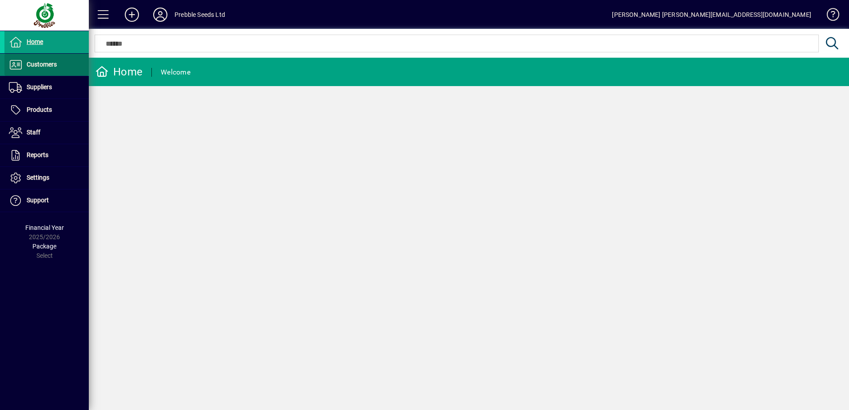
click at [53, 63] on span "Customers" at bounding box center [42, 64] width 30 height 7
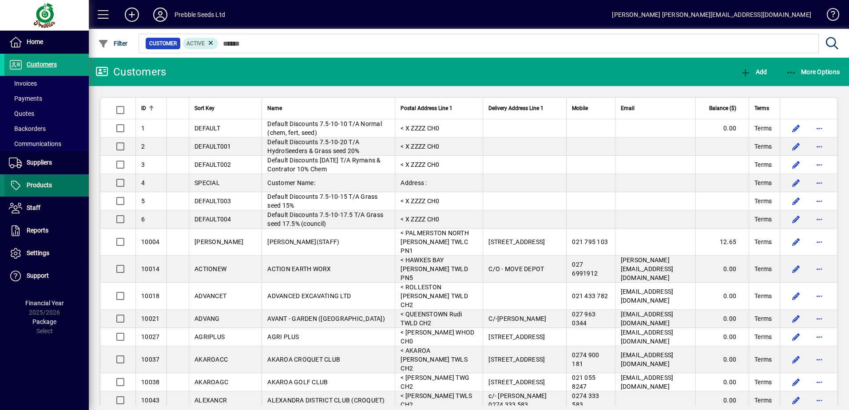
click at [51, 188] on span "Products" at bounding box center [39, 185] width 25 height 7
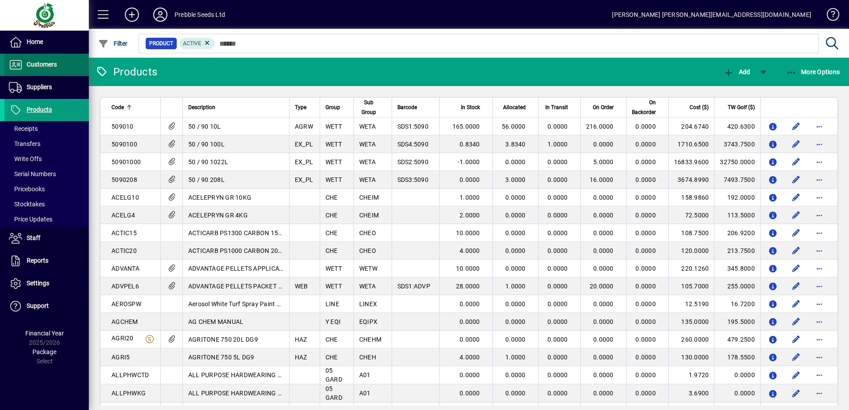
click at [52, 69] on span "Customers" at bounding box center [30, 64] width 52 height 11
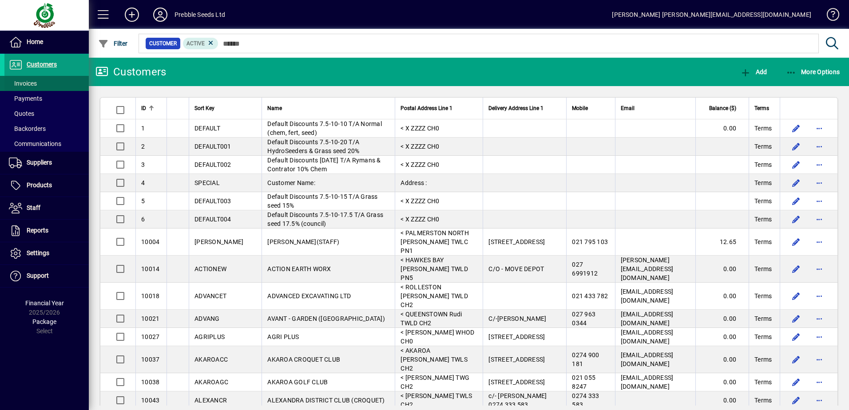
click at [46, 84] on span at bounding box center [46, 83] width 84 height 21
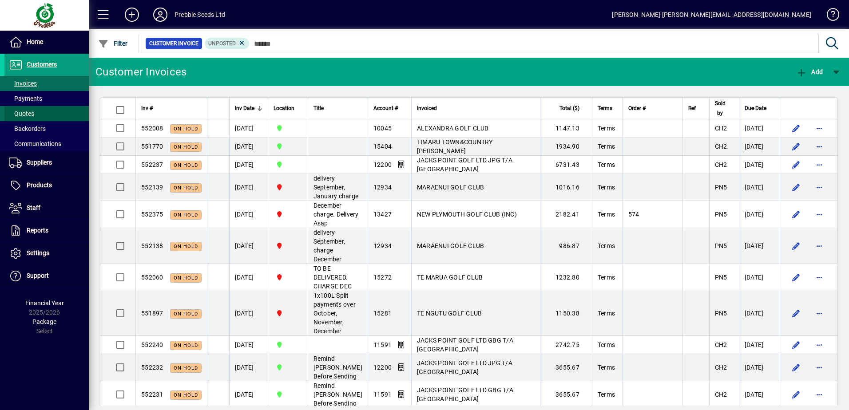
click at [36, 111] on span at bounding box center [46, 113] width 84 height 21
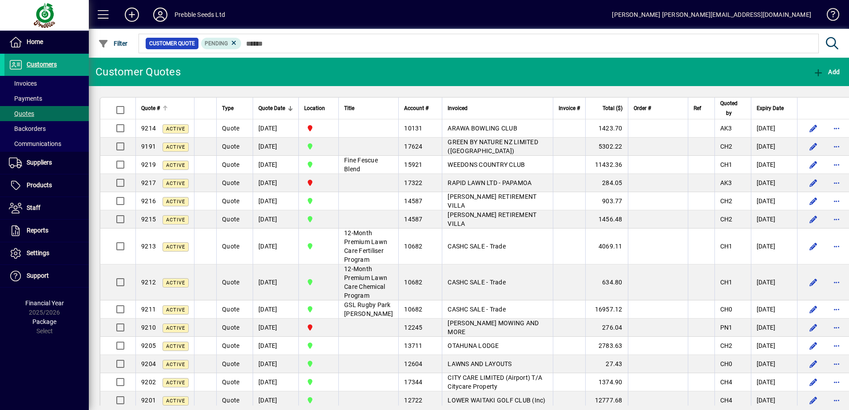
click at [165, 108] on div at bounding box center [165, 108] width 1 height 4
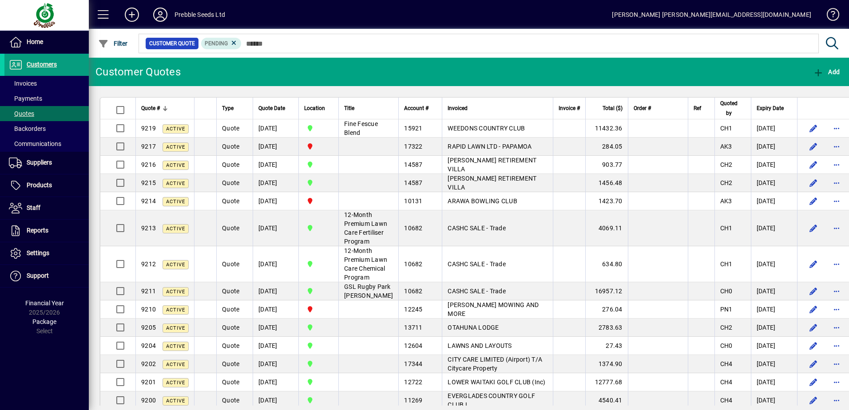
click at [165, 108] on div at bounding box center [165, 108] width 1 height 4
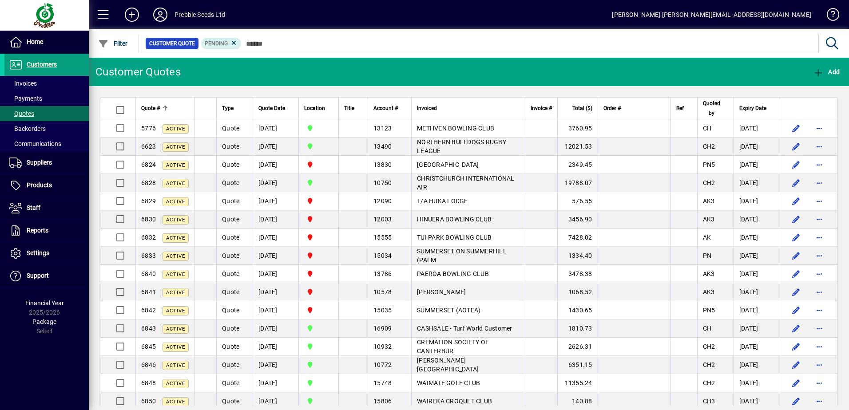
click at [166, 112] on div "Quote #" at bounding box center [165, 108] width 48 height 10
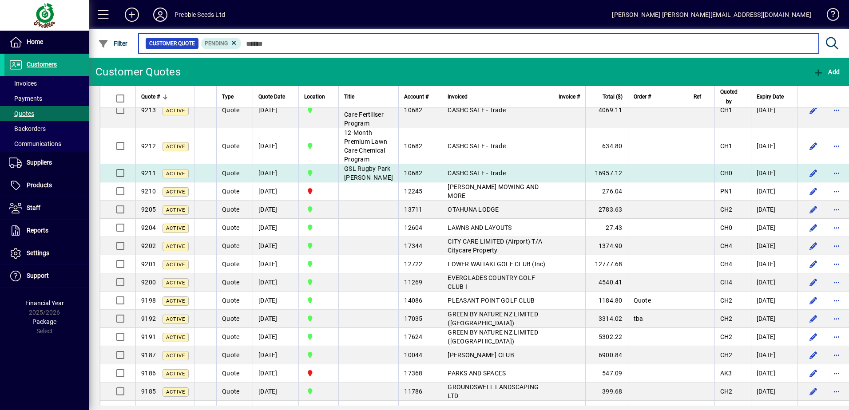
scroll to position [133, 0]
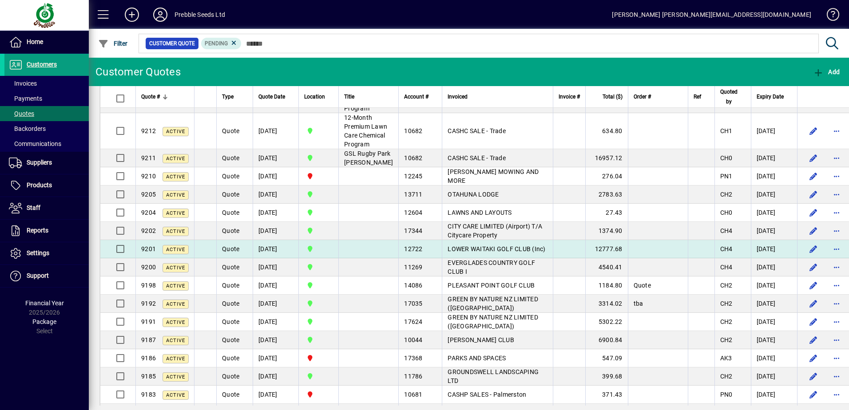
click at [461, 253] on span "LOWER WAITAKI GOLF CLUB (Inc)" at bounding box center [496, 248] width 98 height 7
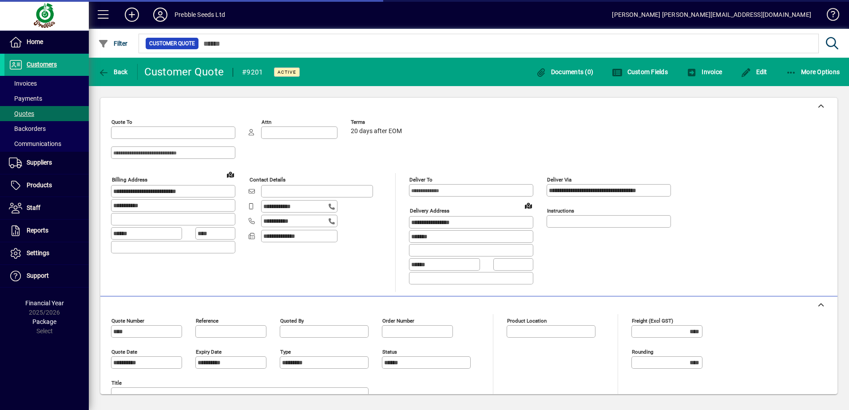
type input "**********"
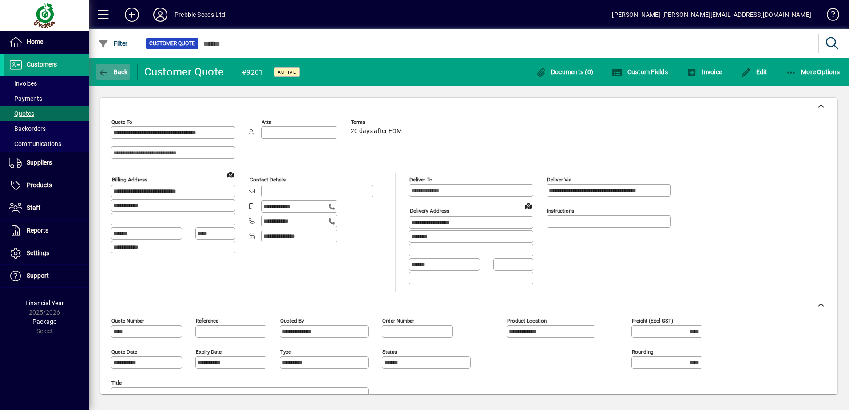
click at [109, 76] on span "button" at bounding box center [113, 71] width 34 height 21
click at [51, 44] on span at bounding box center [46, 42] width 84 height 21
